Goal: Task Accomplishment & Management: Manage account settings

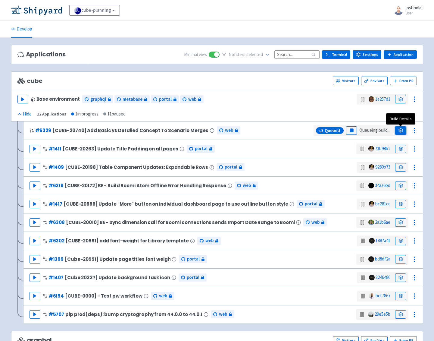
click at [399, 133] on link at bounding box center [400, 130] width 11 height 8
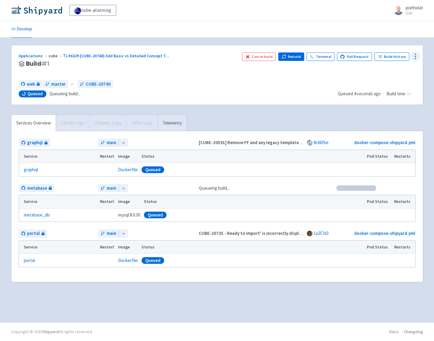
click at [417, 58] on icon at bounding box center [415, 56] width 7 height 7
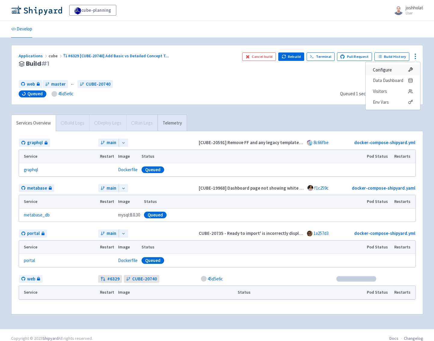
click at [388, 69] on span "Configure" at bounding box center [382, 70] width 19 height 8
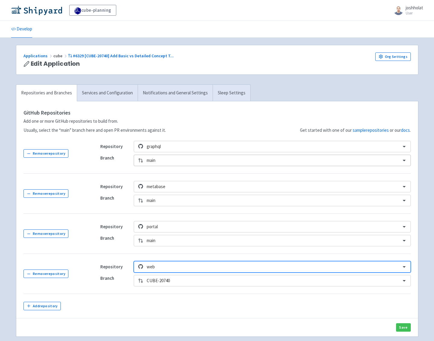
click at [171, 160] on div at bounding box center [272, 160] width 250 height 8
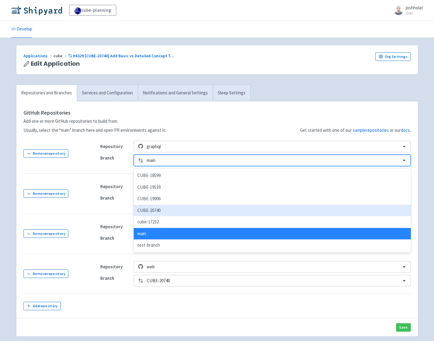
click at [163, 212] on div "CUBE-20740" at bounding box center [272, 211] width 277 height 12
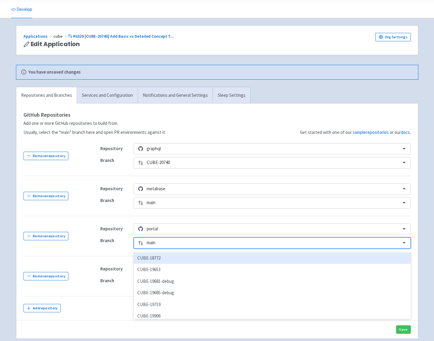
click at [163, 249] on div "option CUBE-18772 focused, 1 of 21. 21 results available. Use Up and Down to ch…" at bounding box center [272, 242] width 277 height 11
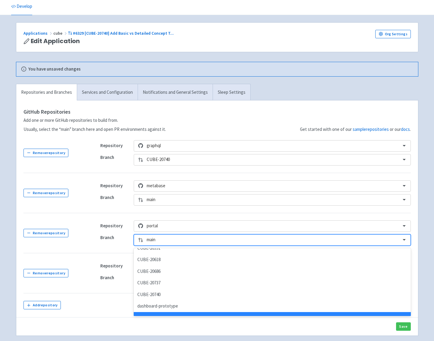
scroll to position [162, 0]
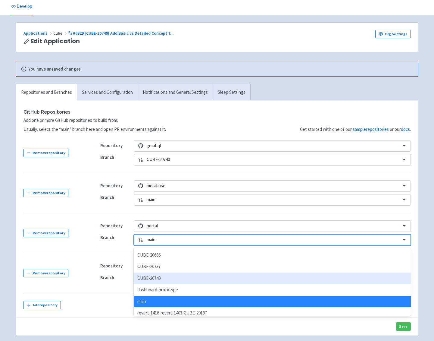
click at [164, 279] on div "CUBE-20740" at bounding box center [272, 278] width 277 height 12
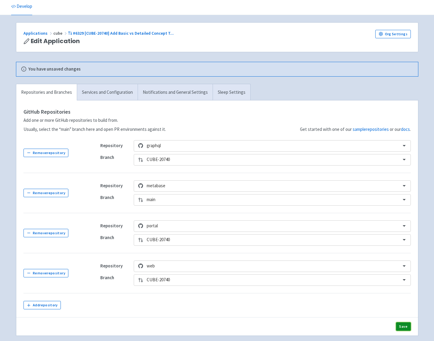
click at [401, 328] on button "Save" at bounding box center [403, 326] width 15 height 8
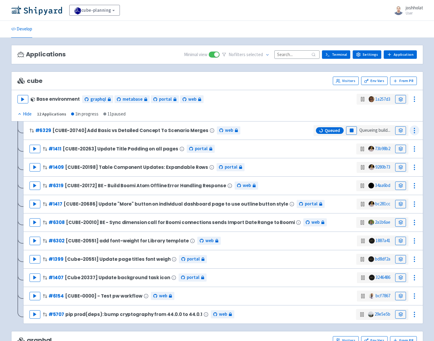
click at [416, 130] on icon at bounding box center [414, 130] width 7 height 7
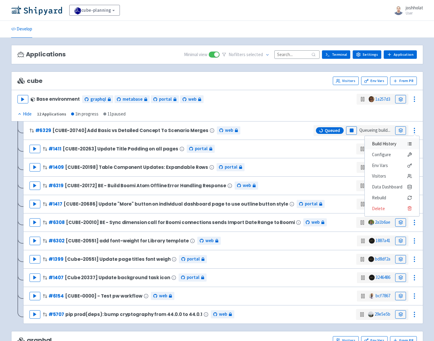
click at [395, 143] on span "Build History" at bounding box center [384, 144] width 24 height 8
